Goal: Check status: Check status

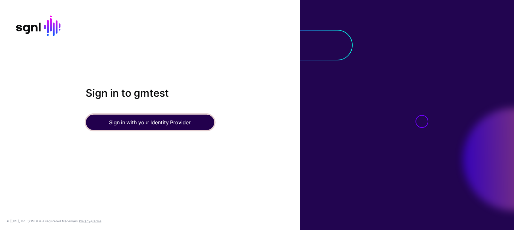
click at [178, 123] on button "Sign in with your Identity Provider" at bounding box center [150, 122] width 128 height 15
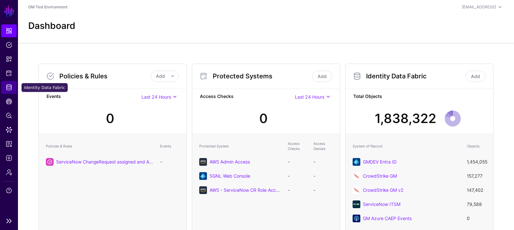
click at [9, 85] on span "Identity Data Fabric" at bounding box center [9, 87] width 6 height 6
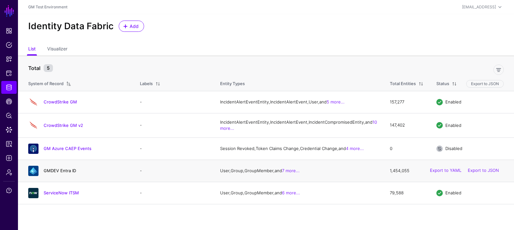
click at [52, 173] on link "GMDEV Entra ID" at bounding box center [60, 170] width 32 height 5
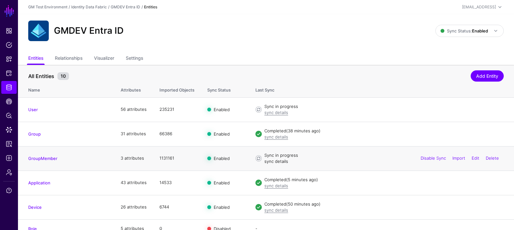
click at [280, 162] on link "sync details" at bounding box center [277, 161] width 24 height 5
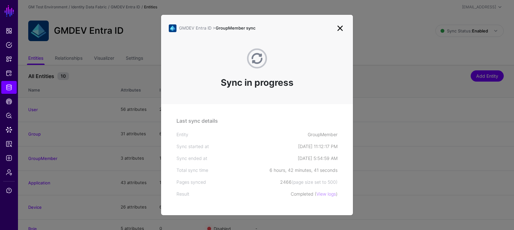
click at [341, 28] on link at bounding box center [340, 28] width 10 height 10
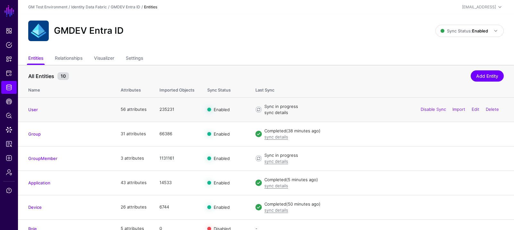
click at [282, 113] on link "sync details" at bounding box center [277, 112] width 24 height 5
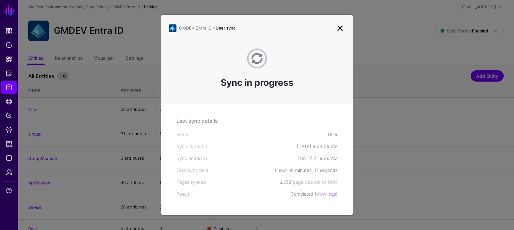
click at [338, 28] on link at bounding box center [340, 28] width 10 height 10
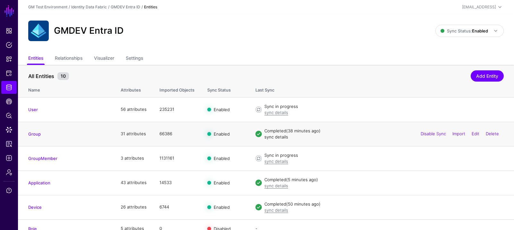
click at [273, 138] on link "sync details" at bounding box center [277, 136] width 24 height 5
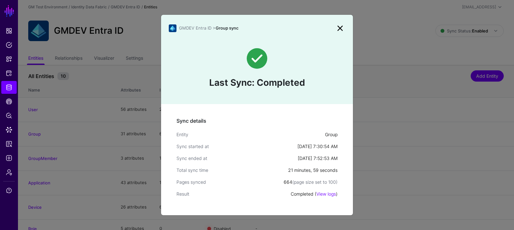
click at [342, 26] on link at bounding box center [340, 28] width 10 height 10
